Goal: Navigation & Orientation: Find specific page/section

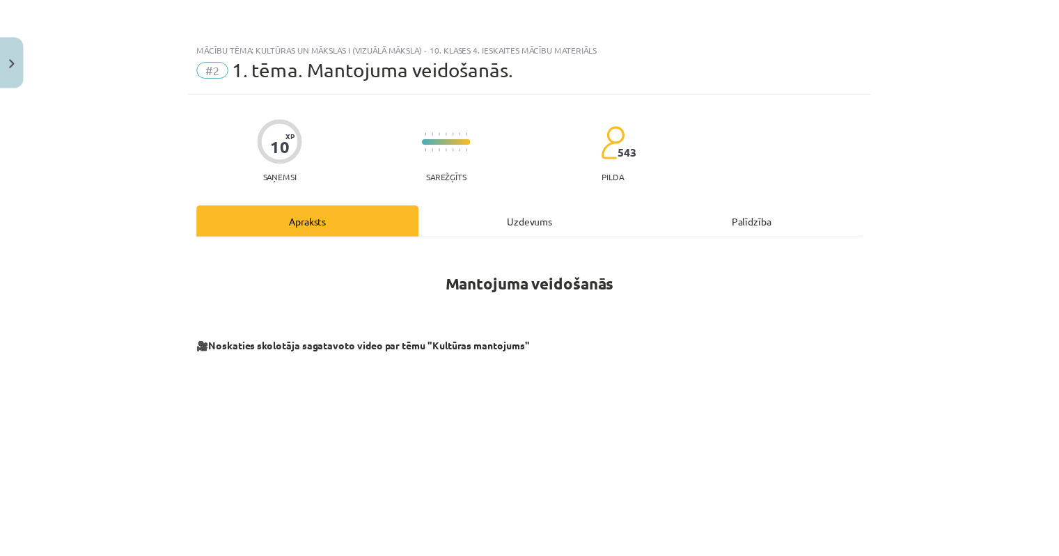
scroll to position [348, 0]
click at [19, 54] on button "Close" at bounding box center [12, 61] width 24 height 52
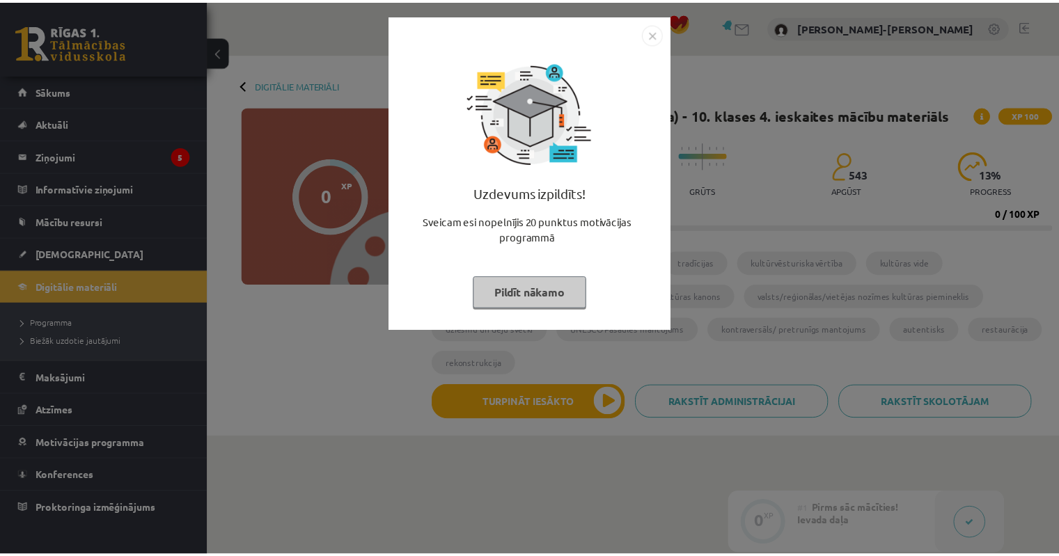
scroll to position [348, 0]
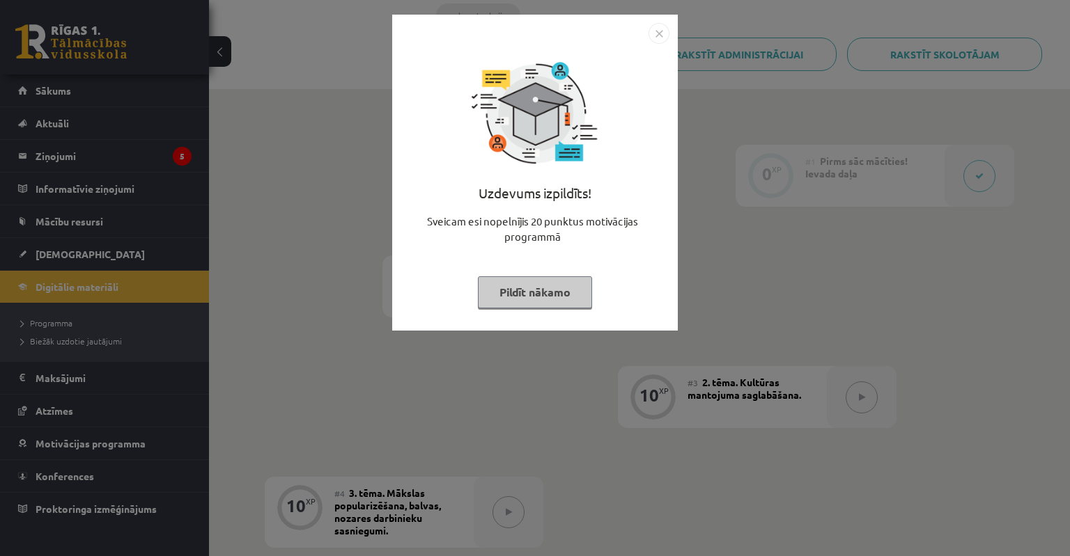
click at [517, 290] on button "Pildīt nākamo" at bounding box center [535, 292] width 114 height 32
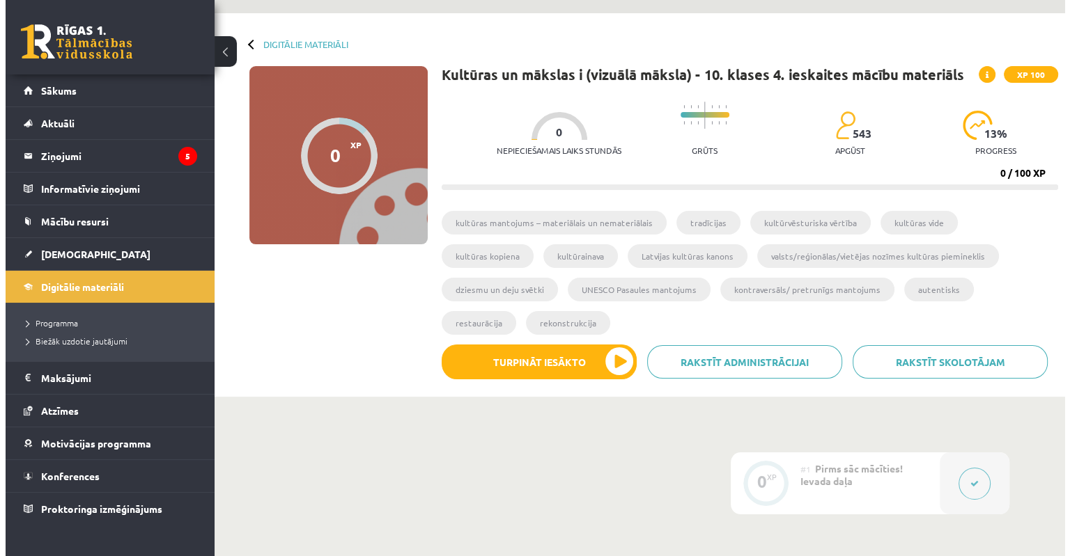
scroll to position [0, 0]
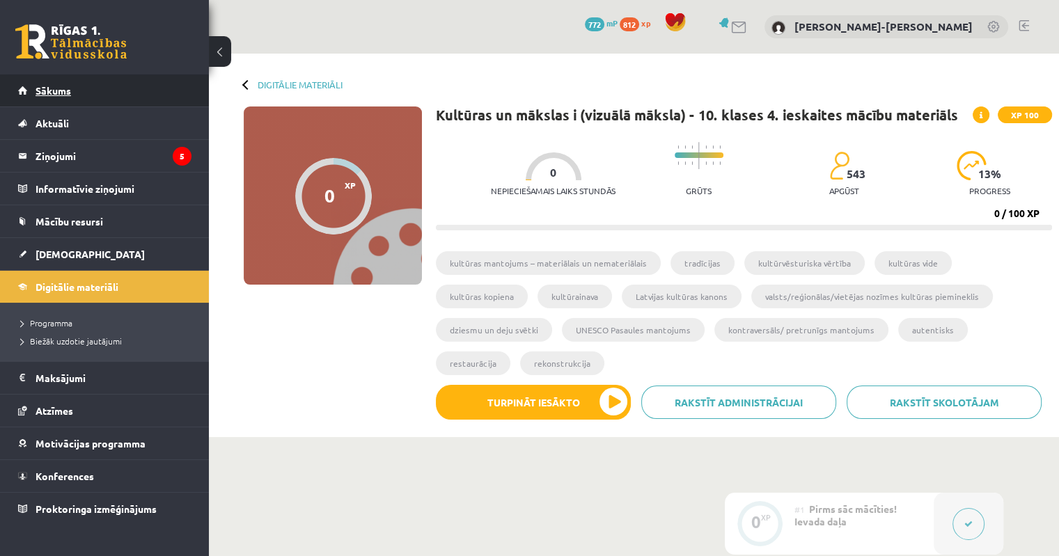
click at [67, 91] on span "Sākums" at bounding box center [54, 90] width 36 height 13
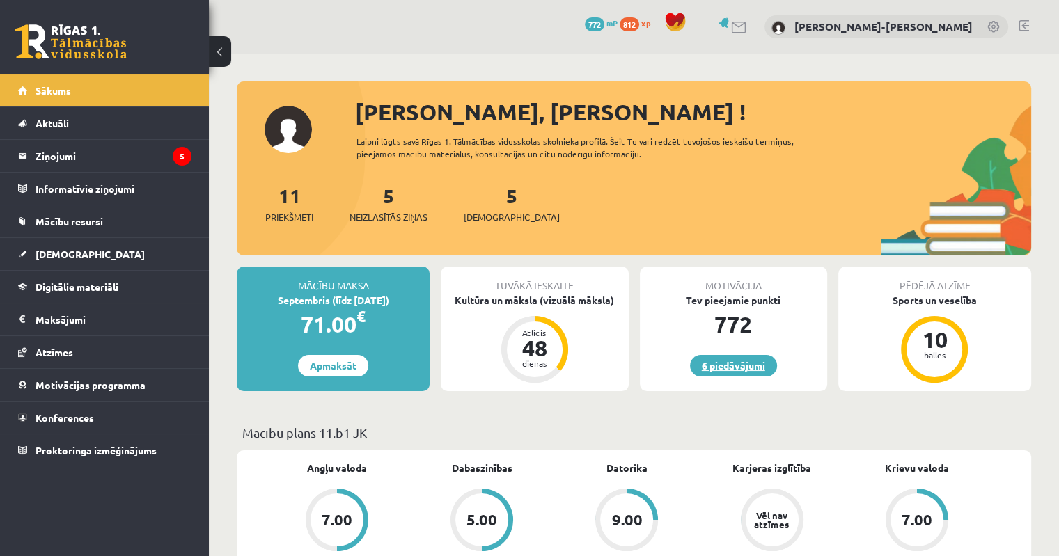
click at [733, 363] on link "6 piedāvājumi" at bounding box center [733, 366] width 87 height 22
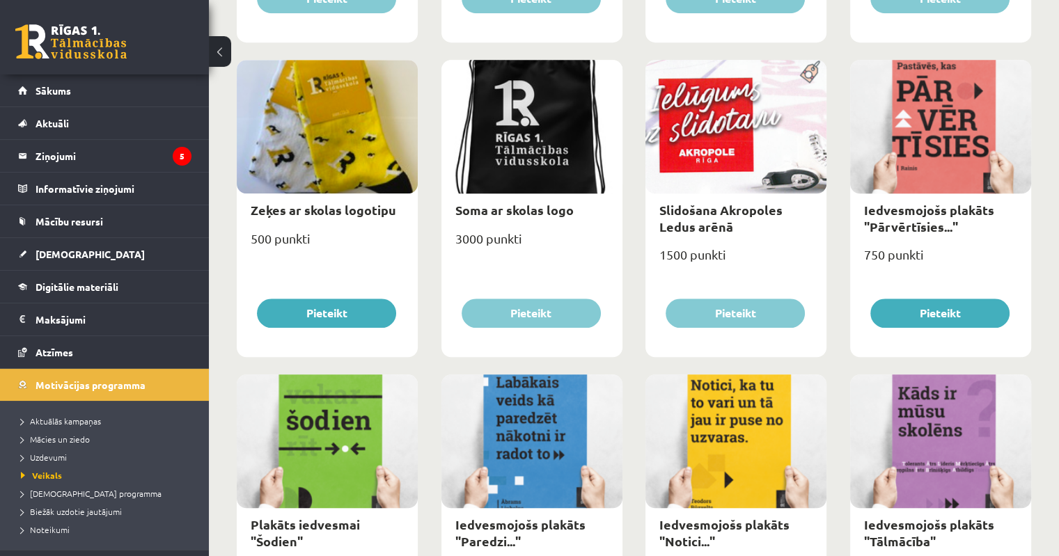
scroll to position [1532, 0]
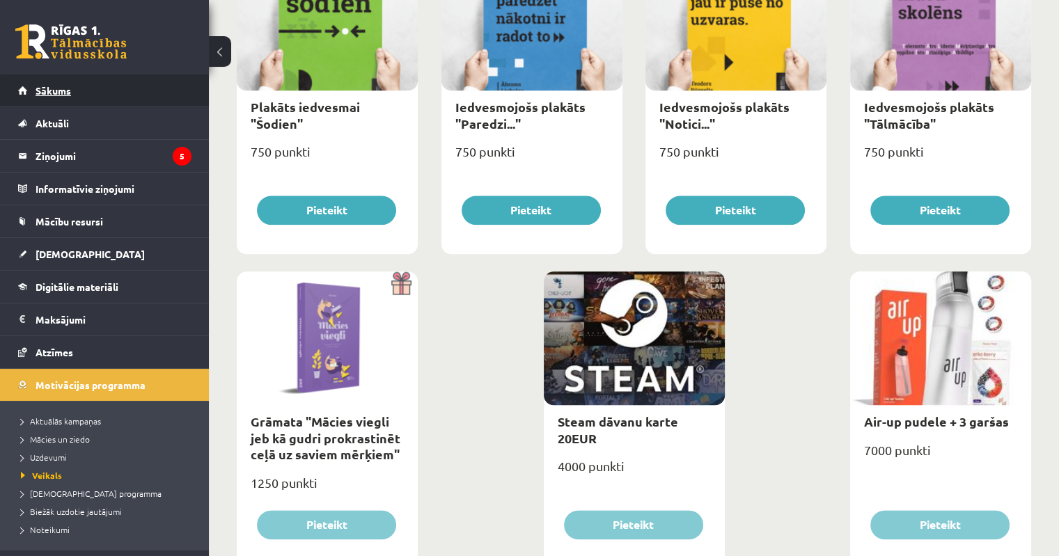
click at [53, 91] on span "Sākums" at bounding box center [54, 90] width 36 height 13
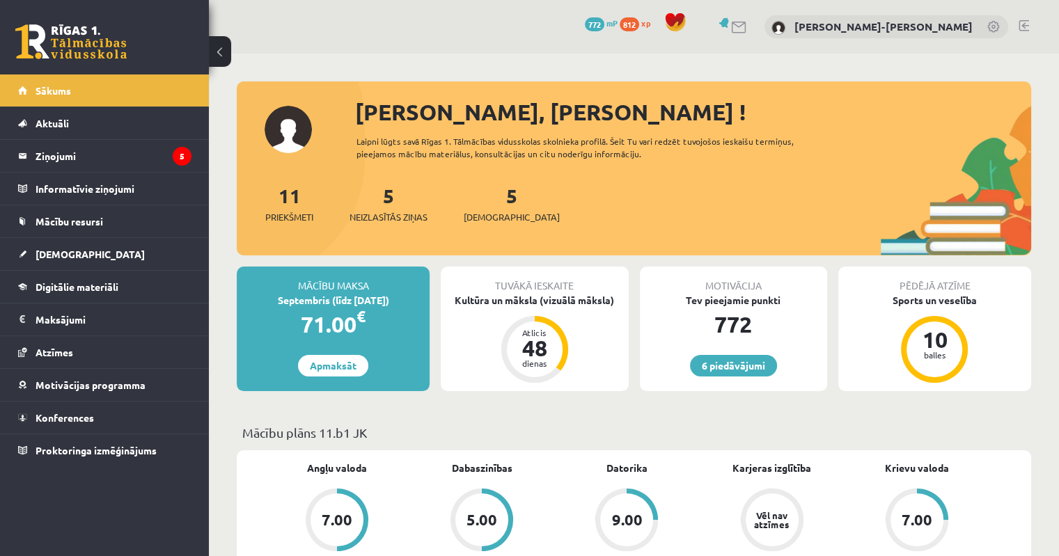
click at [639, 22] on span "812" at bounding box center [629, 24] width 19 height 14
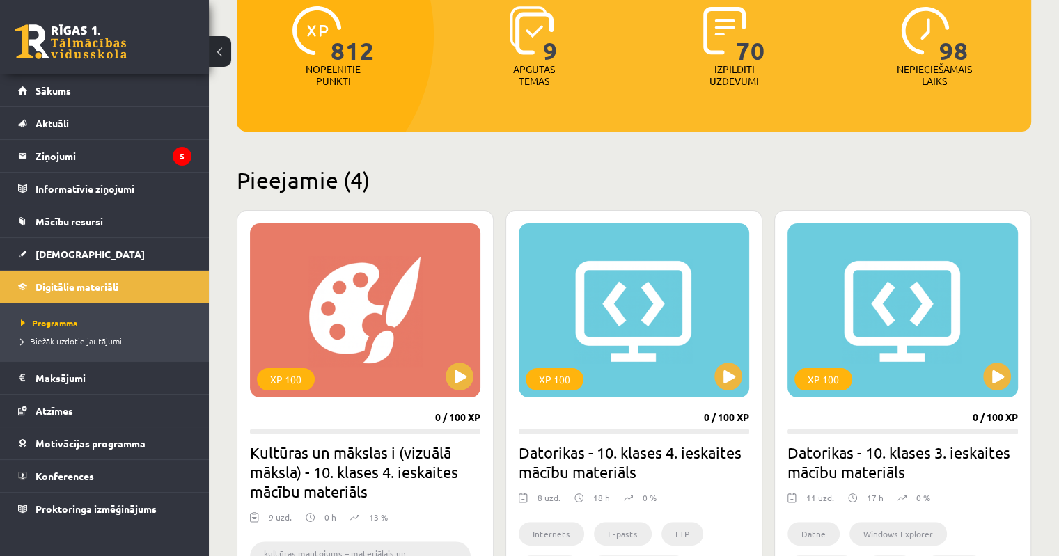
scroll to position [348, 0]
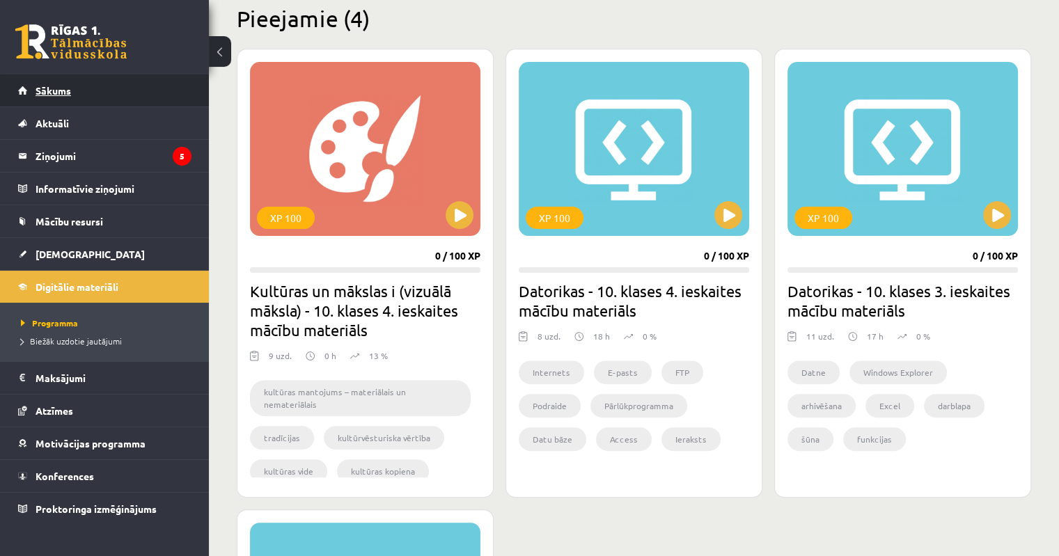
click at [45, 90] on span "Sākums" at bounding box center [54, 90] width 36 height 13
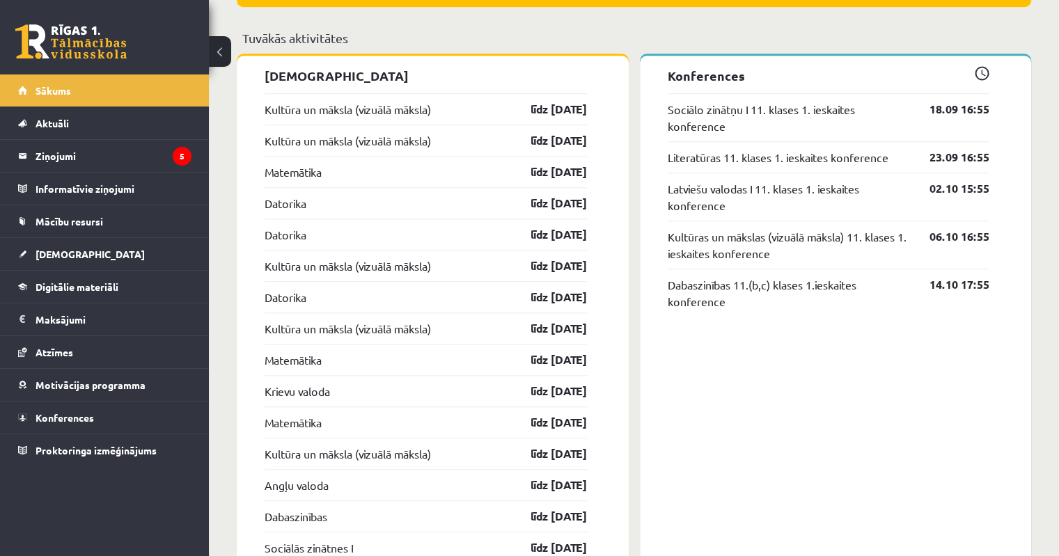
scroll to position [1253, 0]
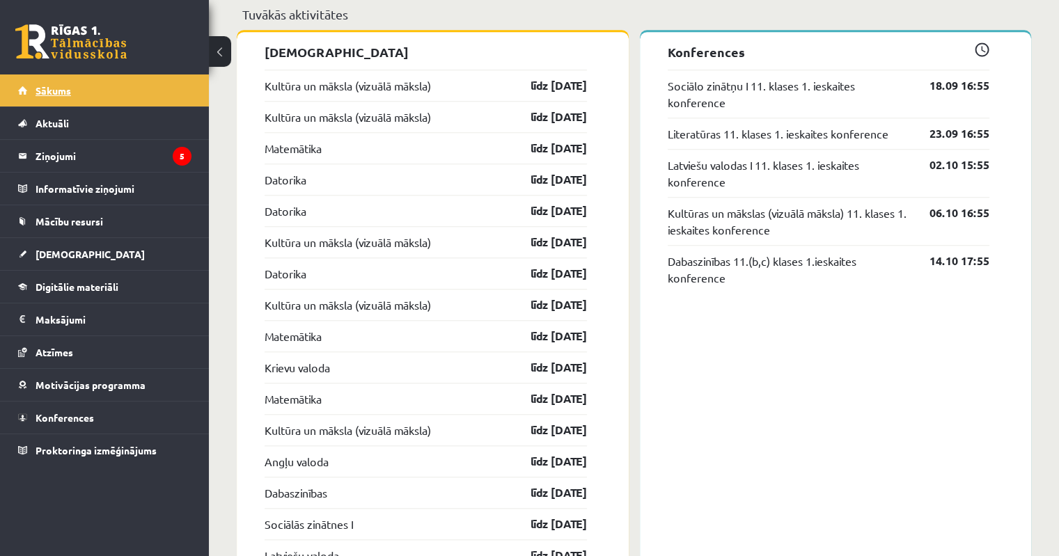
click at [91, 83] on link "Sākums" at bounding box center [104, 91] width 173 height 32
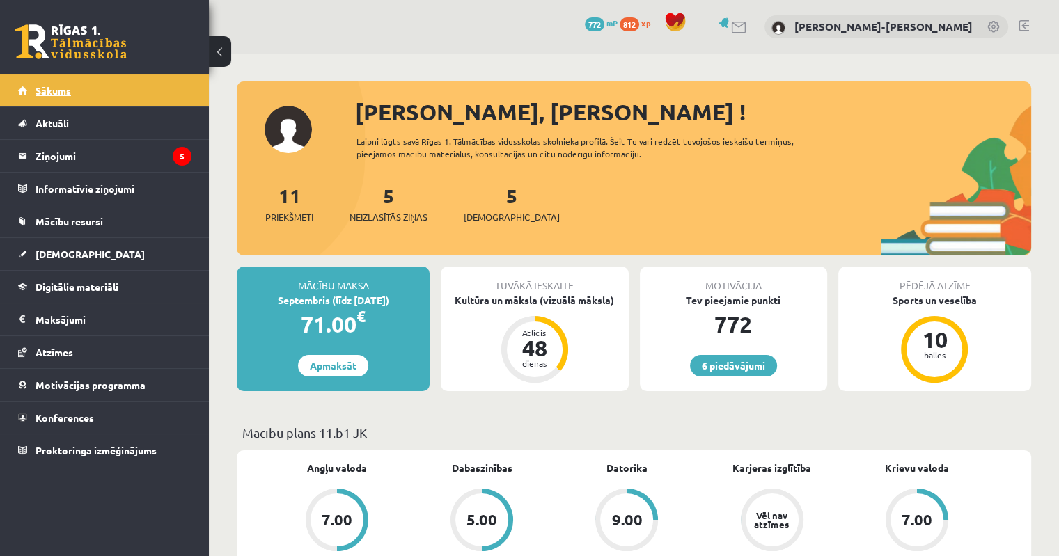
click at [53, 102] on link "Sākums" at bounding box center [104, 91] width 173 height 32
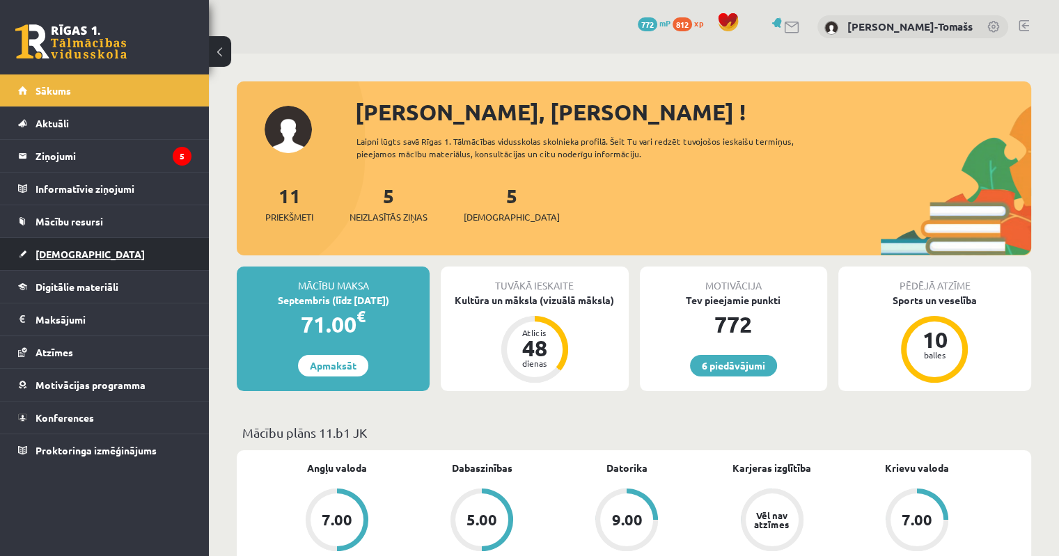
click at [56, 261] on link "[DEMOGRAPHIC_DATA]" at bounding box center [104, 254] width 173 height 32
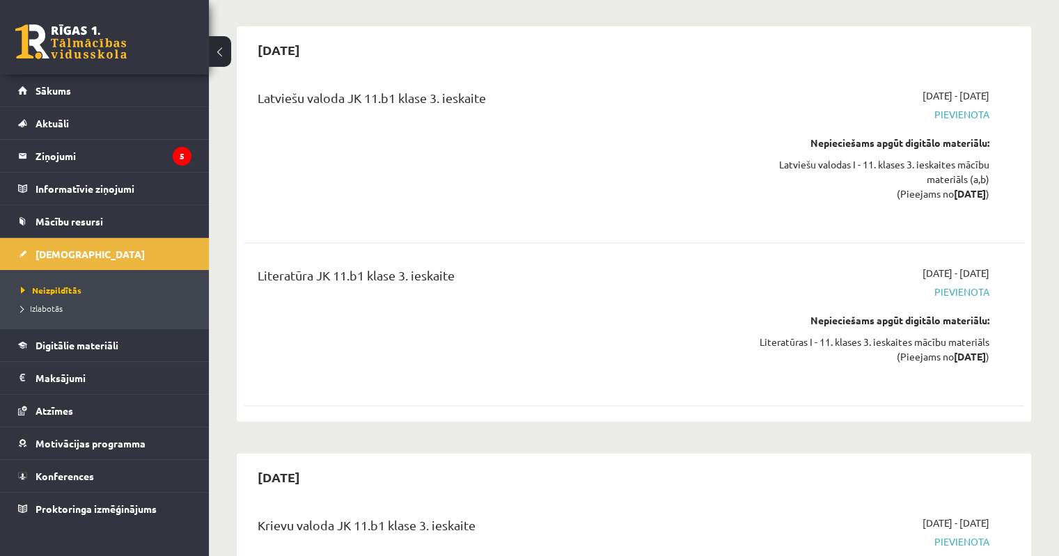
scroll to position [4596, 0]
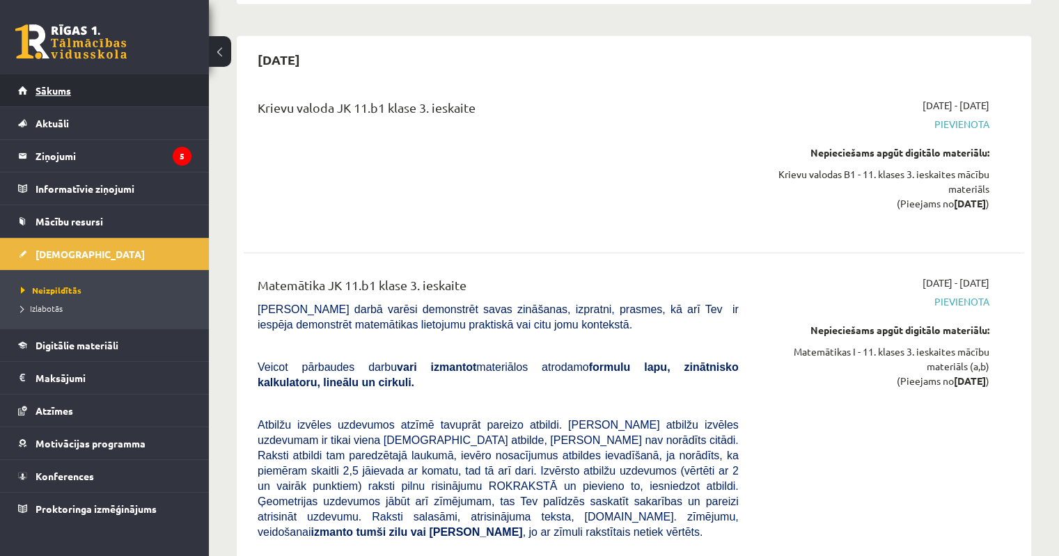
click at [72, 93] on link "Sākums" at bounding box center [104, 91] width 173 height 32
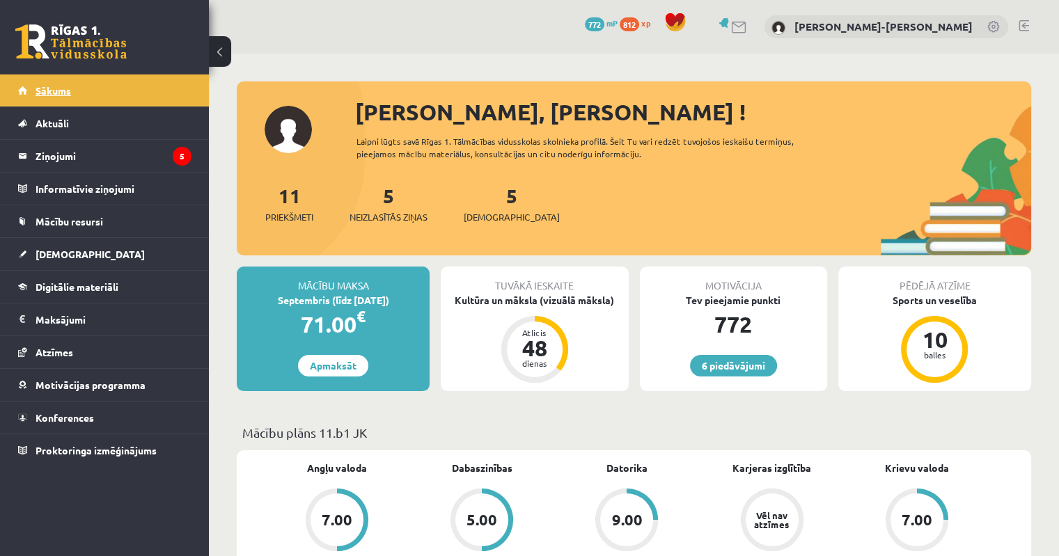
click at [54, 95] on span "Sākums" at bounding box center [54, 90] width 36 height 13
